Goal: Check status: Check status

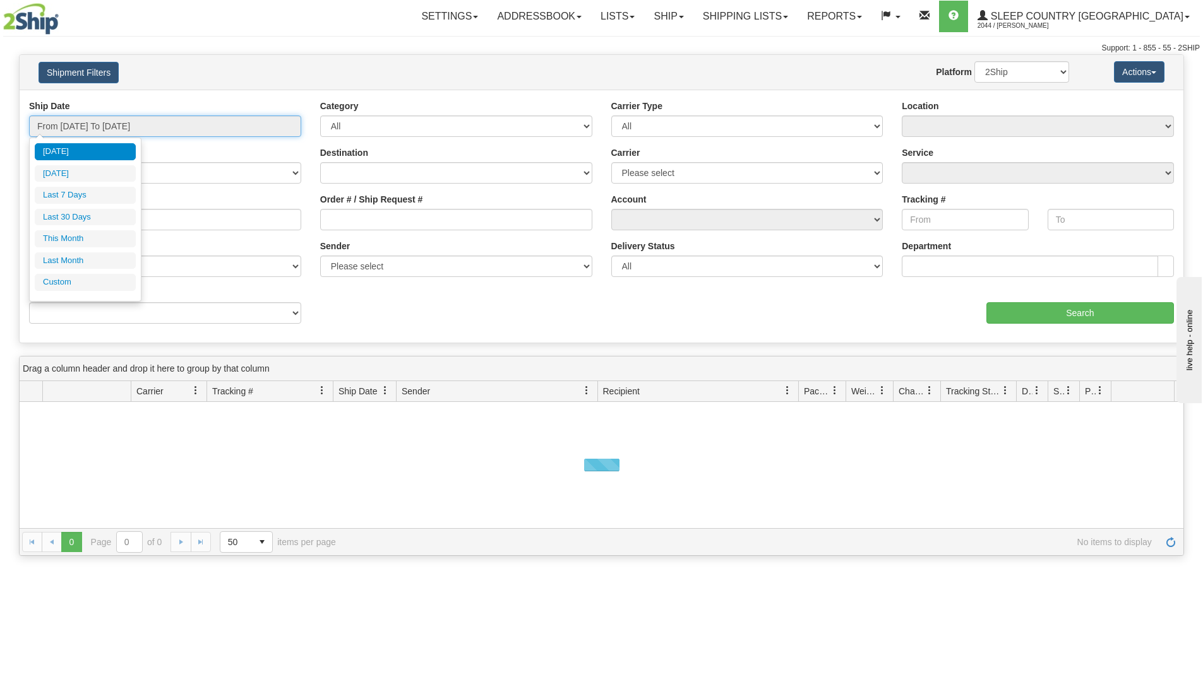
drag, startPoint x: 147, startPoint y: 126, endPoint x: 128, endPoint y: 160, distance: 39.6
click at [146, 125] on input "From [DATE] To [DATE]" at bounding box center [165, 126] width 272 height 21
click at [89, 219] on li "Last 30 Days" at bounding box center [85, 217] width 101 height 17
type input "From [DATE] To [DATE]"
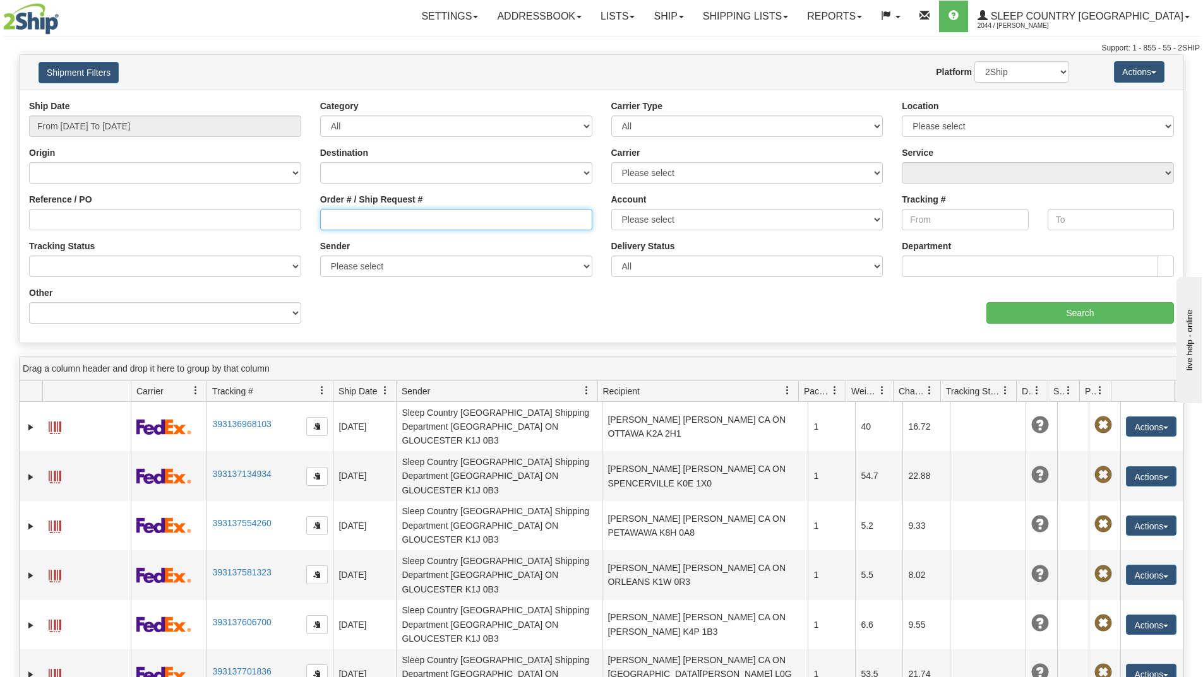
click at [387, 221] on input "Order # / Ship Request #" at bounding box center [456, 219] width 272 height 21
paste input "9000I072288"
type input "9000I072288"
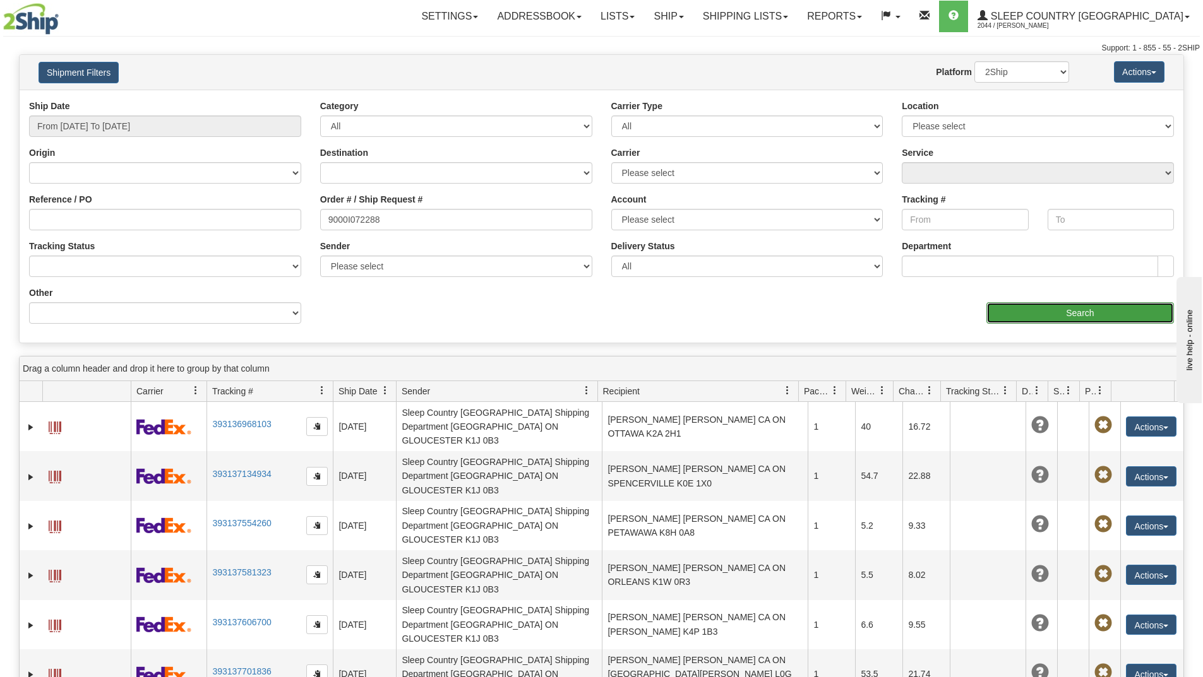
click at [1013, 314] on input "Search" at bounding box center [1080, 312] width 188 height 21
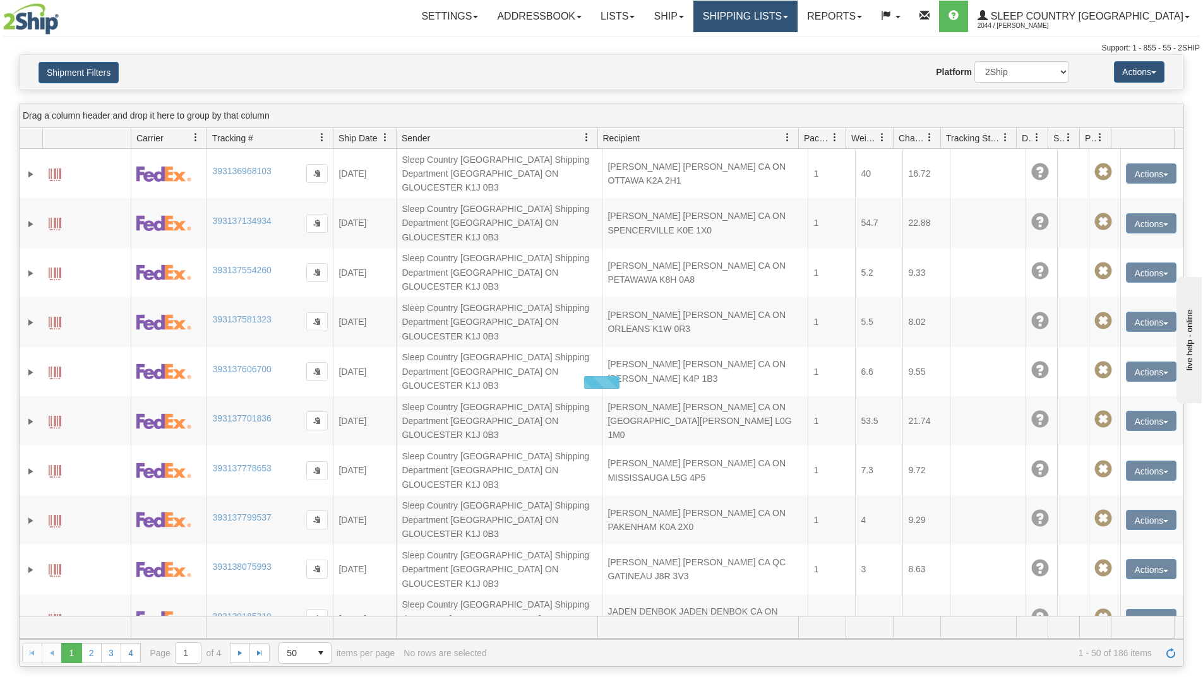
click at [789, 25] on link "Shipping lists" at bounding box center [745, 17] width 104 height 32
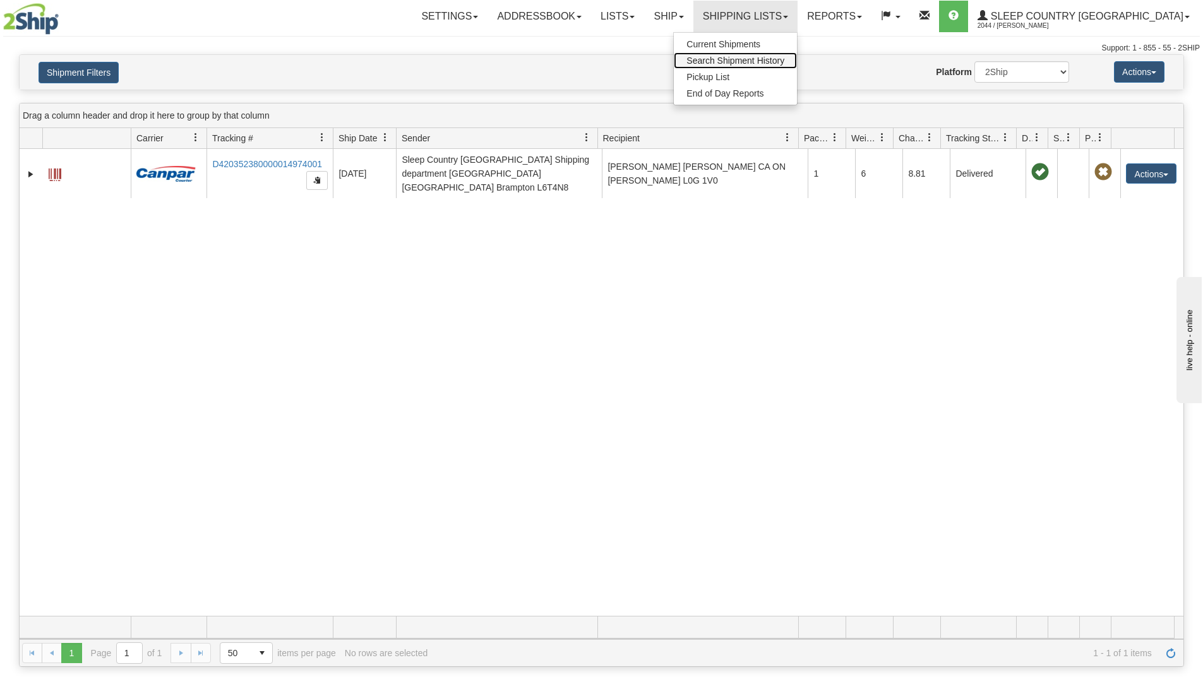
click at [763, 64] on span "Search Shipment History" at bounding box center [735, 61] width 98 height 10
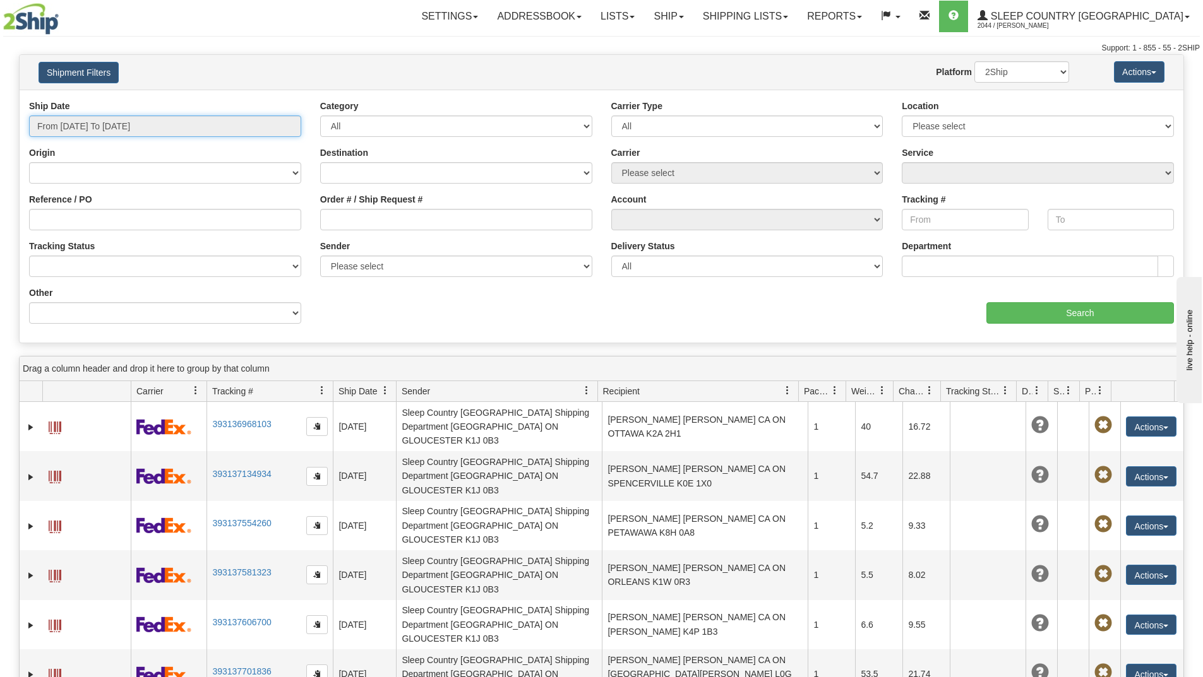
drag, startPoint x: 201, startPoint y: 131, endPoint x: 186, endPoint y: 133, distance: 15.4
click at [194, 131] on input "From [DATE] To [DATE]" at bounding box center [165, 126] width 272 height 21
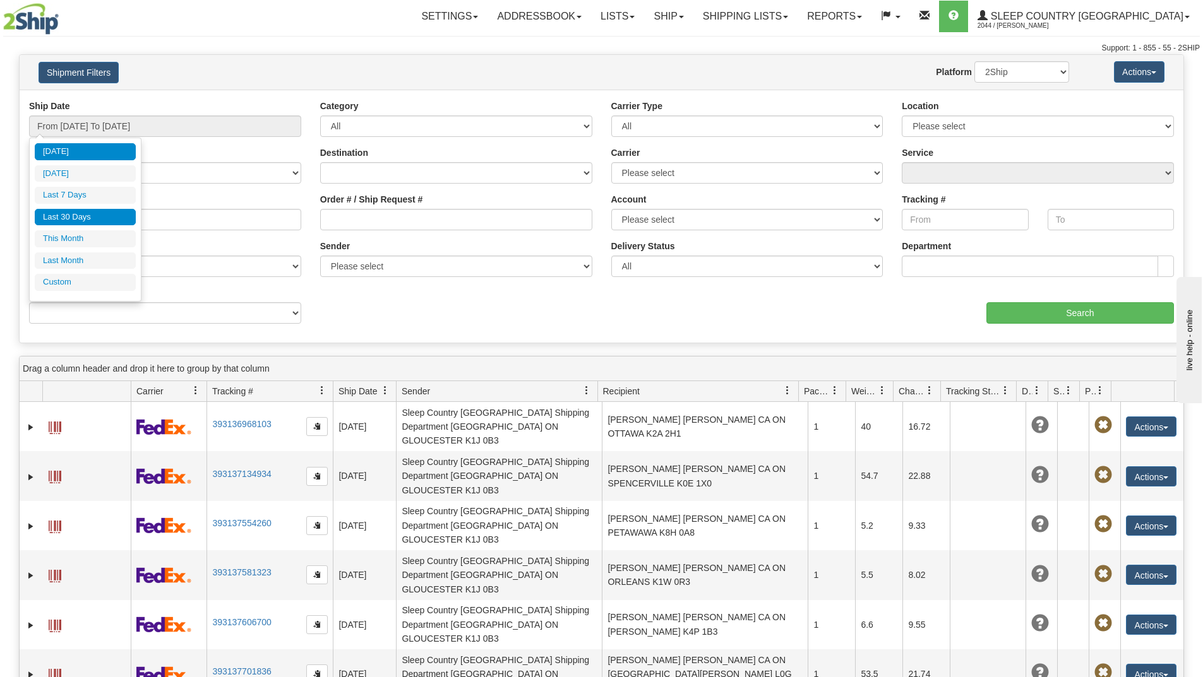
click at [91, 222] on li "Last 30 Days" at bounding box center [85, 217] width 101 height 17
type input "From [DATE] To [DATE]"
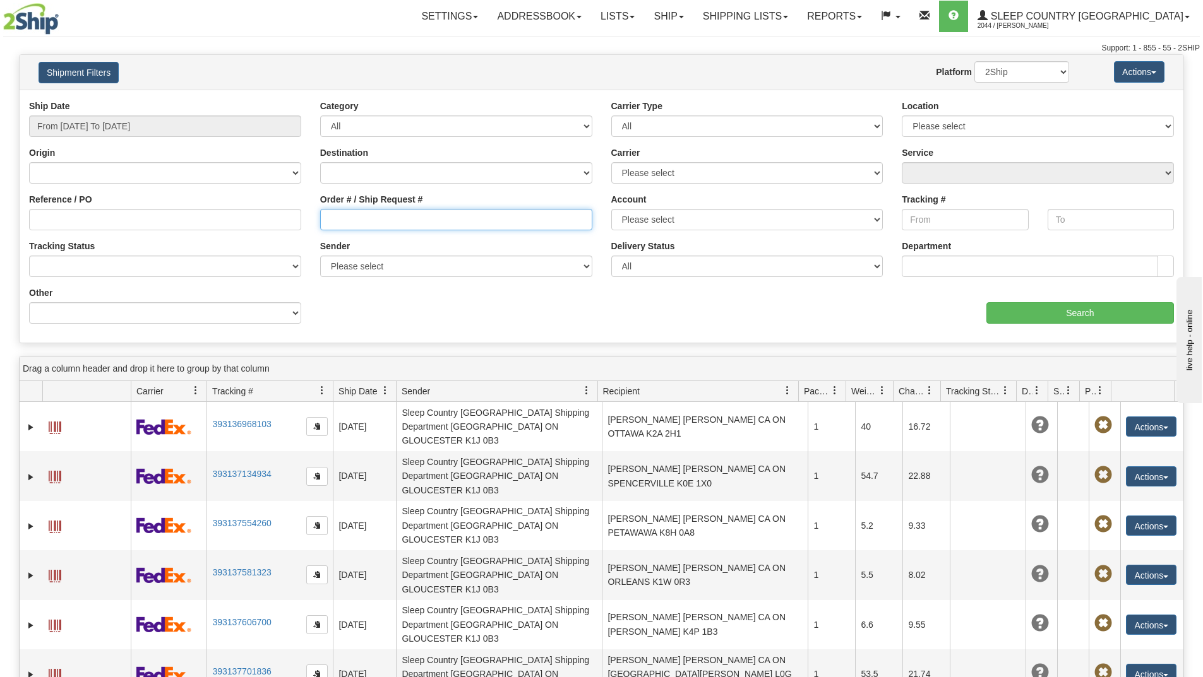
click at [434, 213] on input "Order # / Ship Request #" at bounding box center [456, 219] width 272 height 21
paste input "9000I072288"
type input "9000I072288"
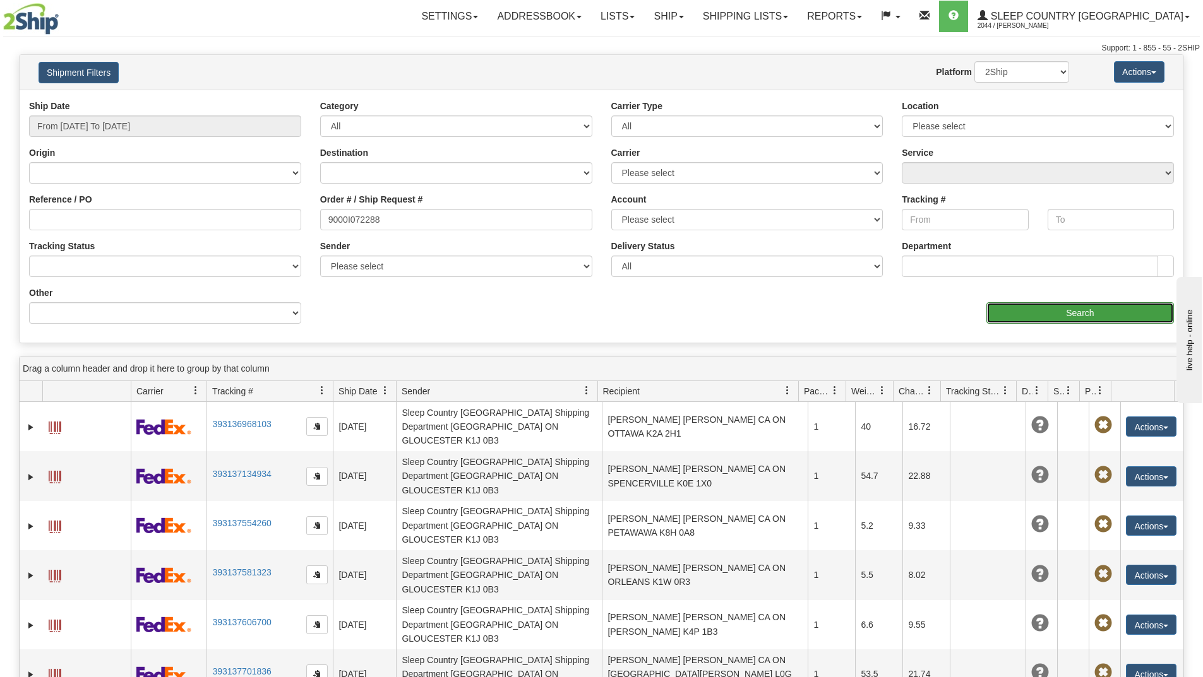
click at [1015, 316] on input "Search" at bounding box center [1080, 312] width 188 height 21
